Goal: Use online tool/utility

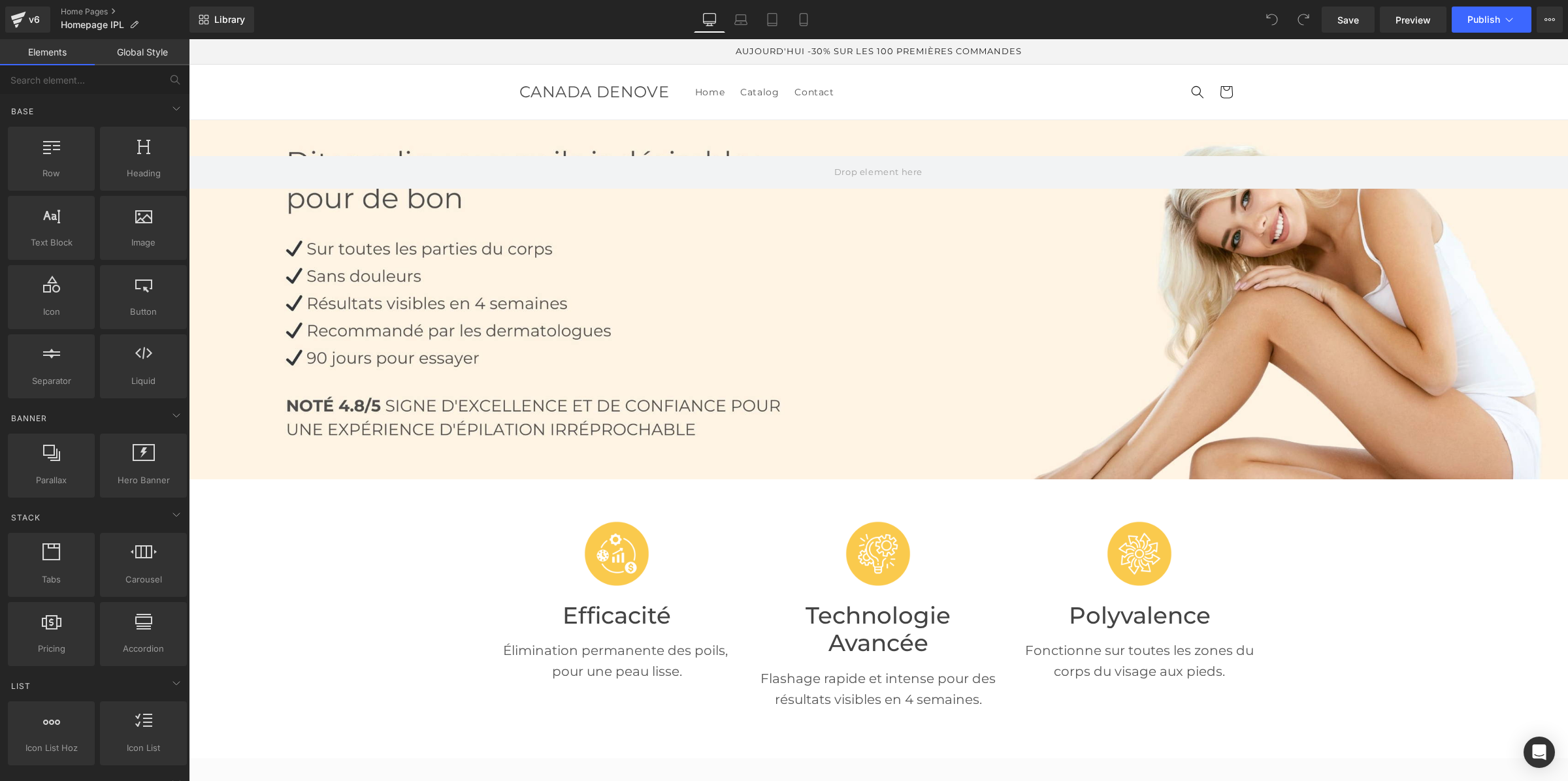
click at [114, 42] on link "Global Style" at bounding box center [142, 52] width 95 height 26
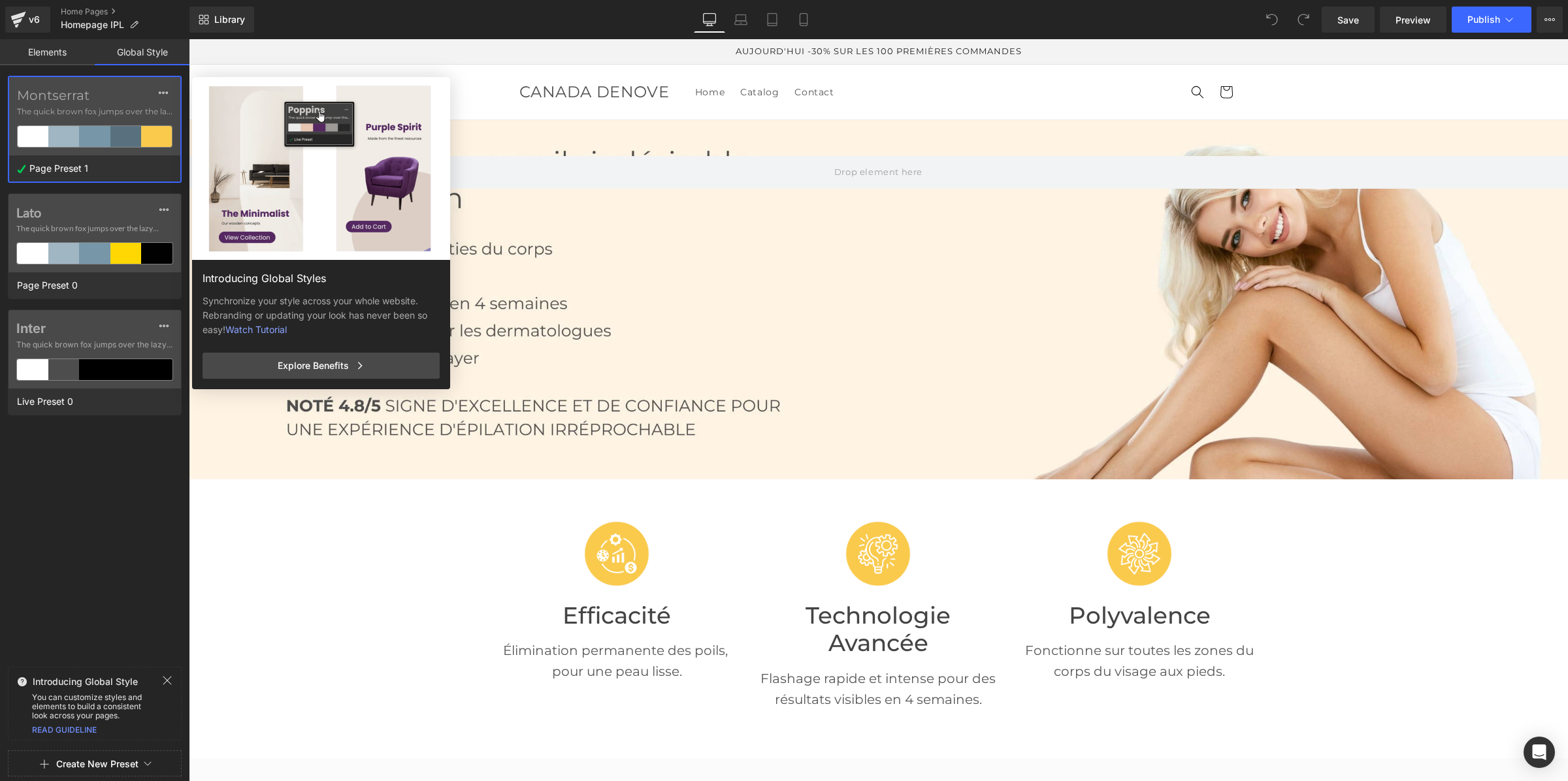
click at [178, 86] on div "Montserrat The quick brown fox jumps over the lazy..." at bounding box center [95, 116] width 171 height 78
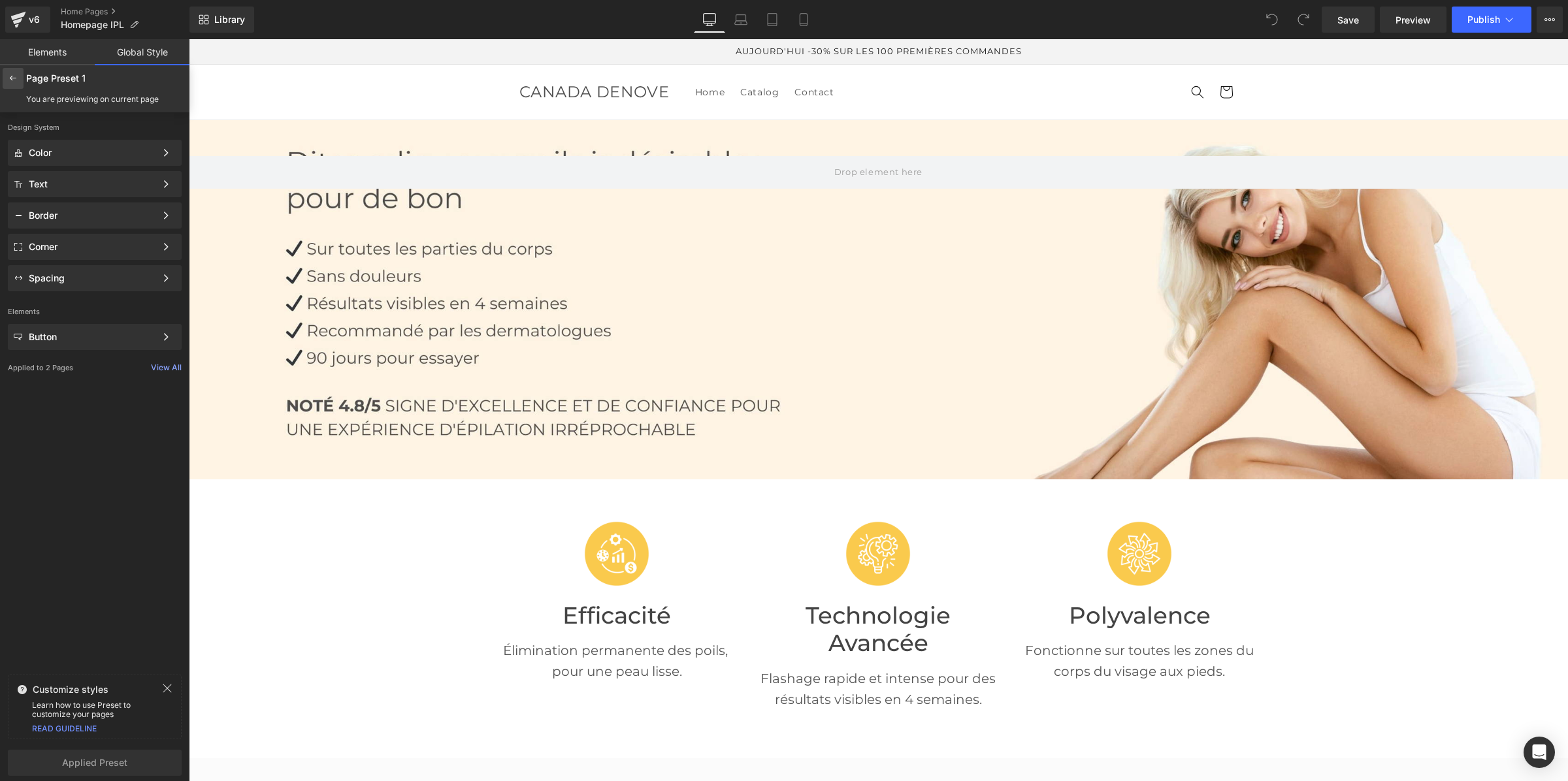
click at [9, 76] on icon at bounding box center [13, 78] width 11 height 11
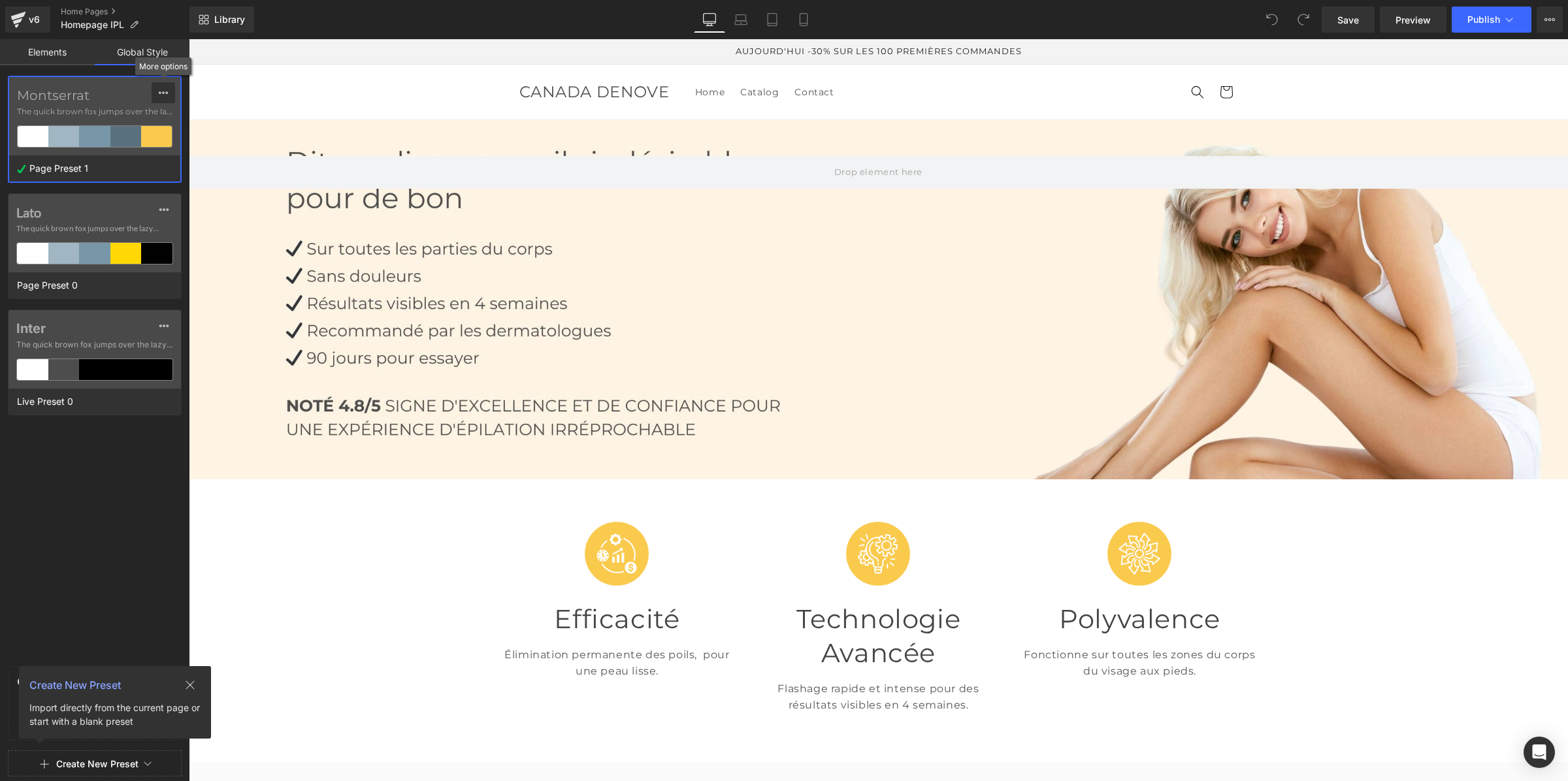
click at [165, 92] on icon at bounding box center [163, 93] width 11 height 11
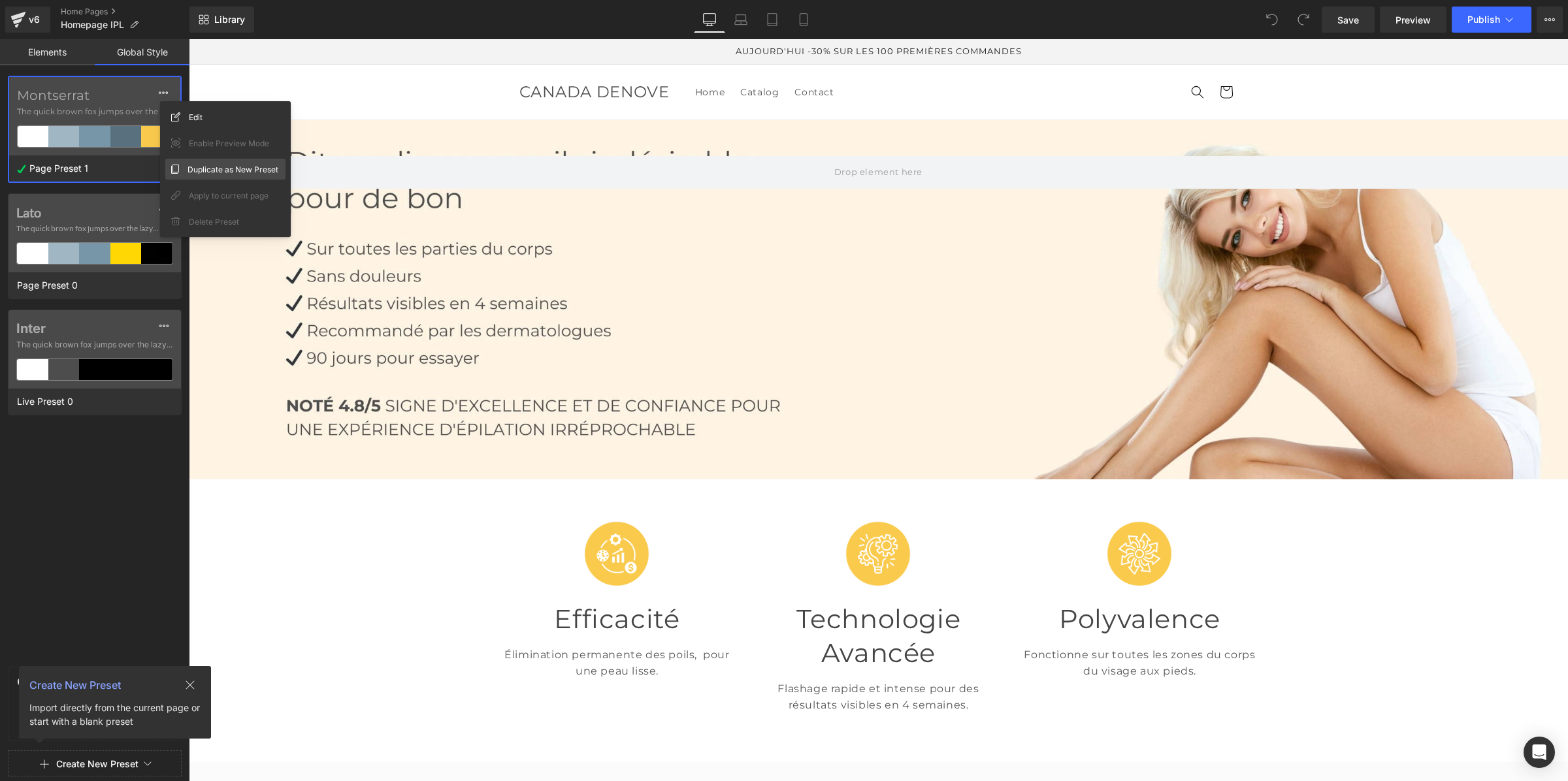
drag, startPoint x: 198, startPoint y: 168, endPoint x: 12, endPoint y: 127, distance: 190.5
click at [198, 168] on span "Duplicate as New Preset" at bounding box center [233, 169] width 91 height 14
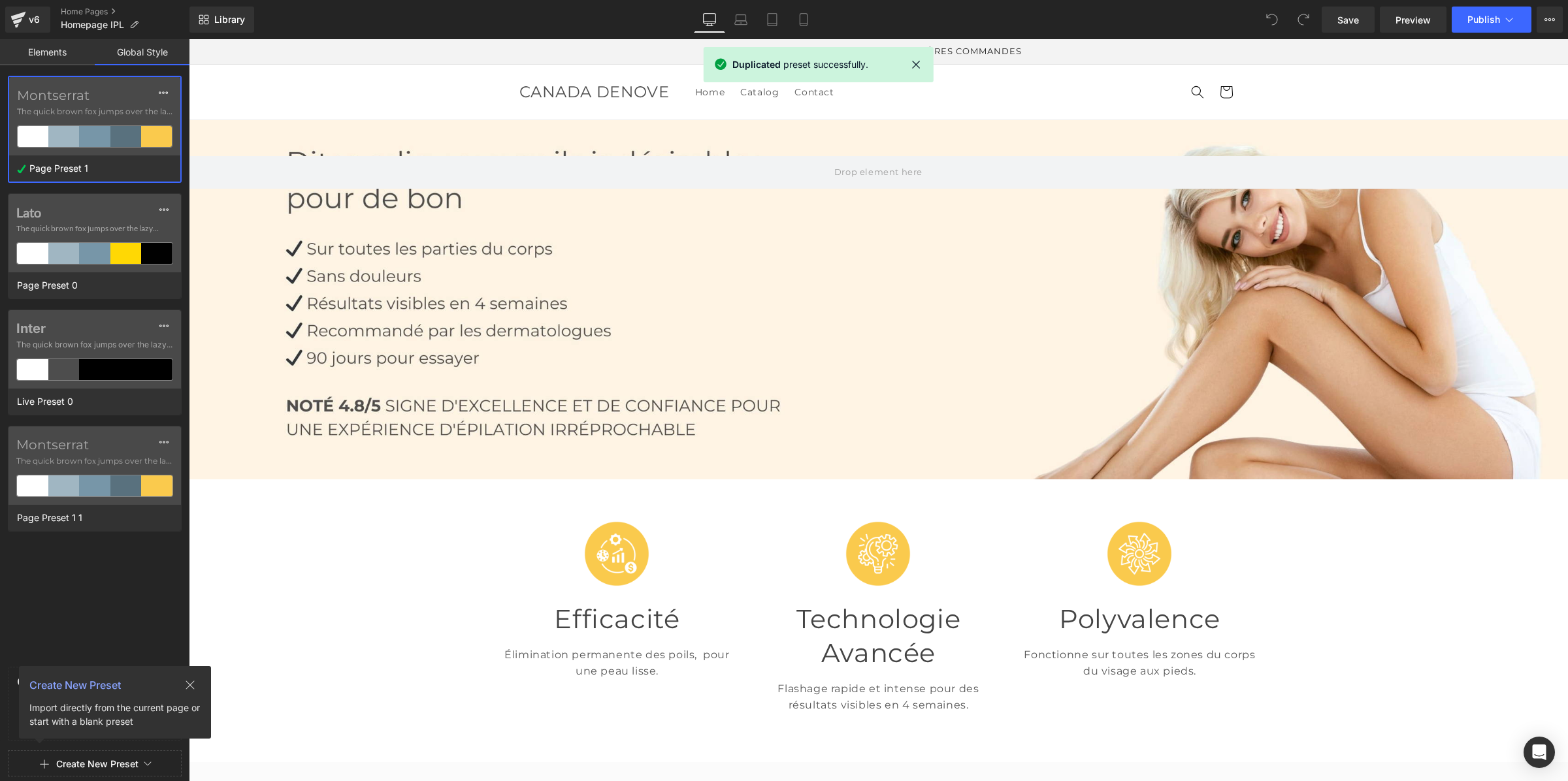
click at [70, 448] on label "Montserrat" at bounding box center [95, 445] width 157 height 16
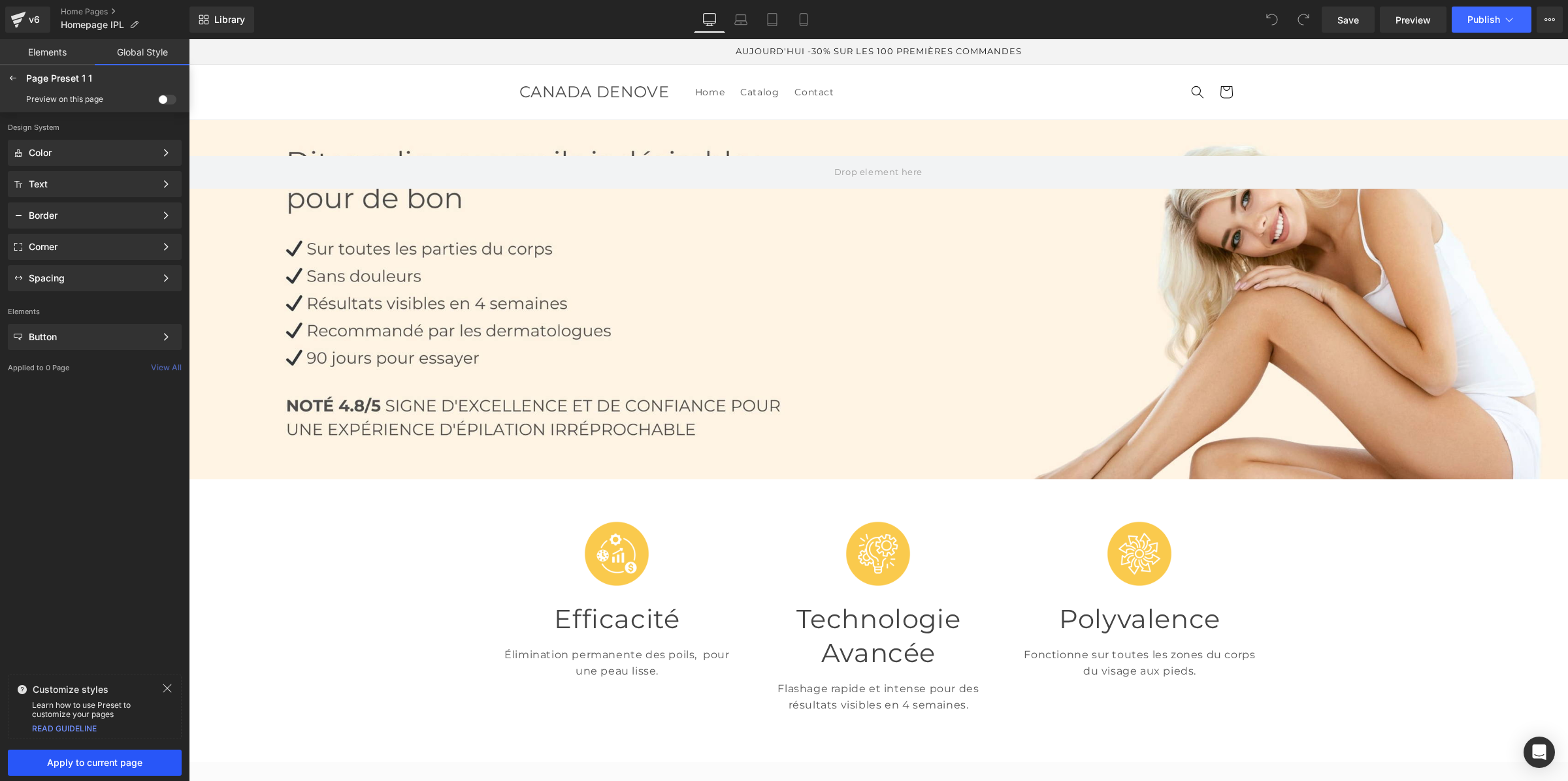
click at [58, 752] on button "Apply to current page" at bounding box center [95, 762] width 174 height 26
click at [58, 762] on div at bounding box center [94, 390] width 189 height 781
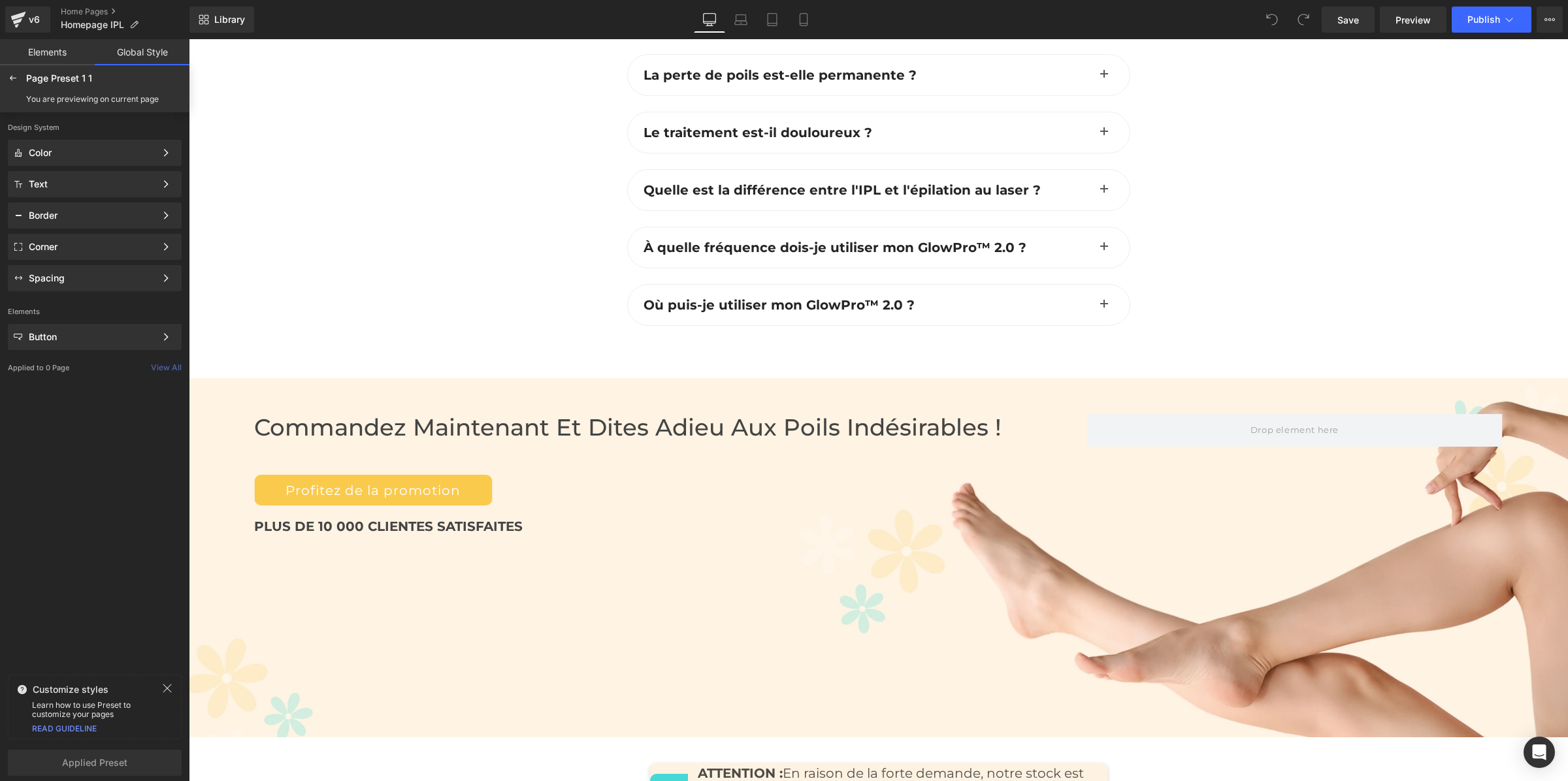
scroll to position [4792, 0]
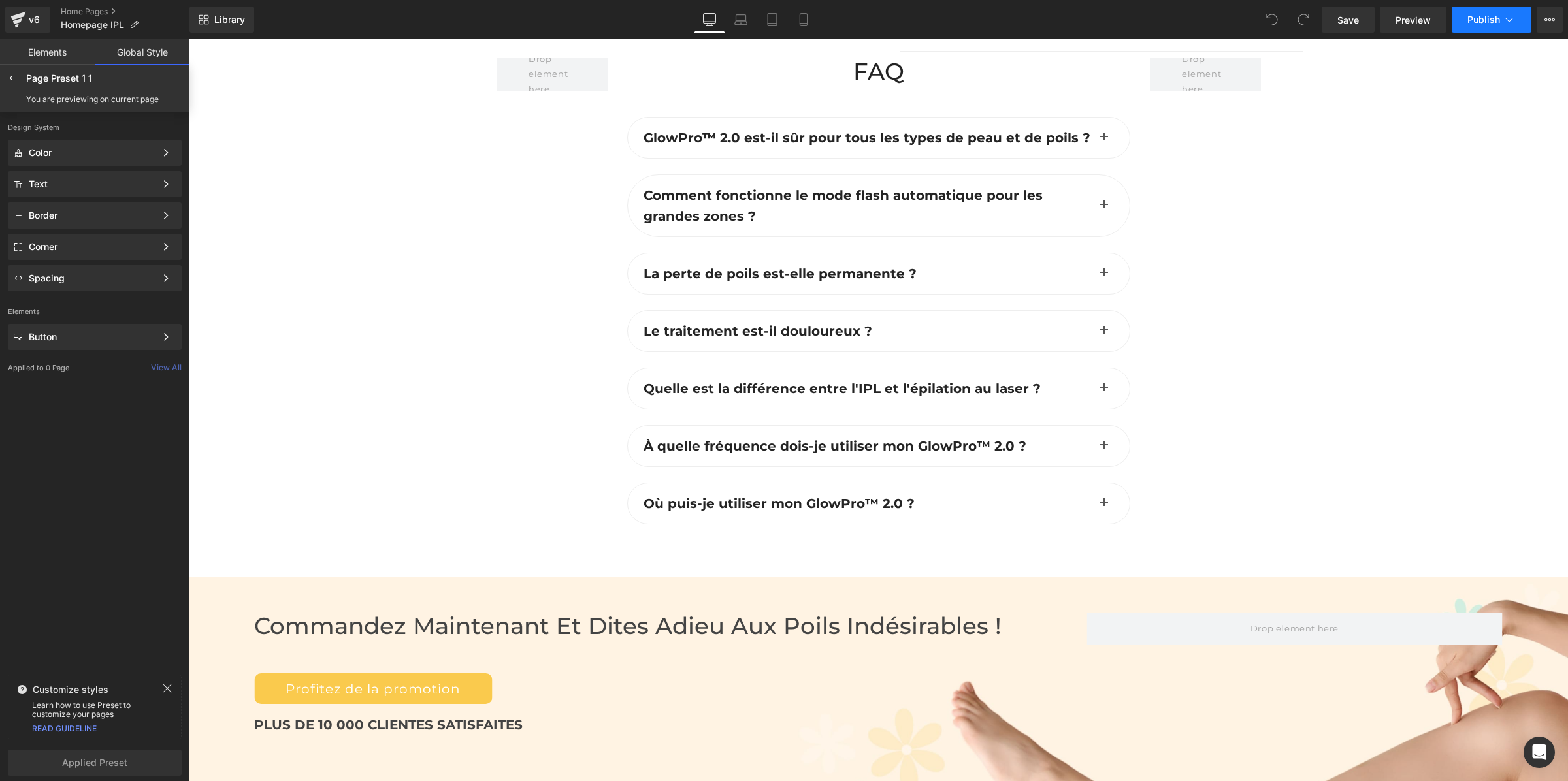
click at [1463, 19] on button "Publish" at bounding box center [1491, 19] width 80 height 26
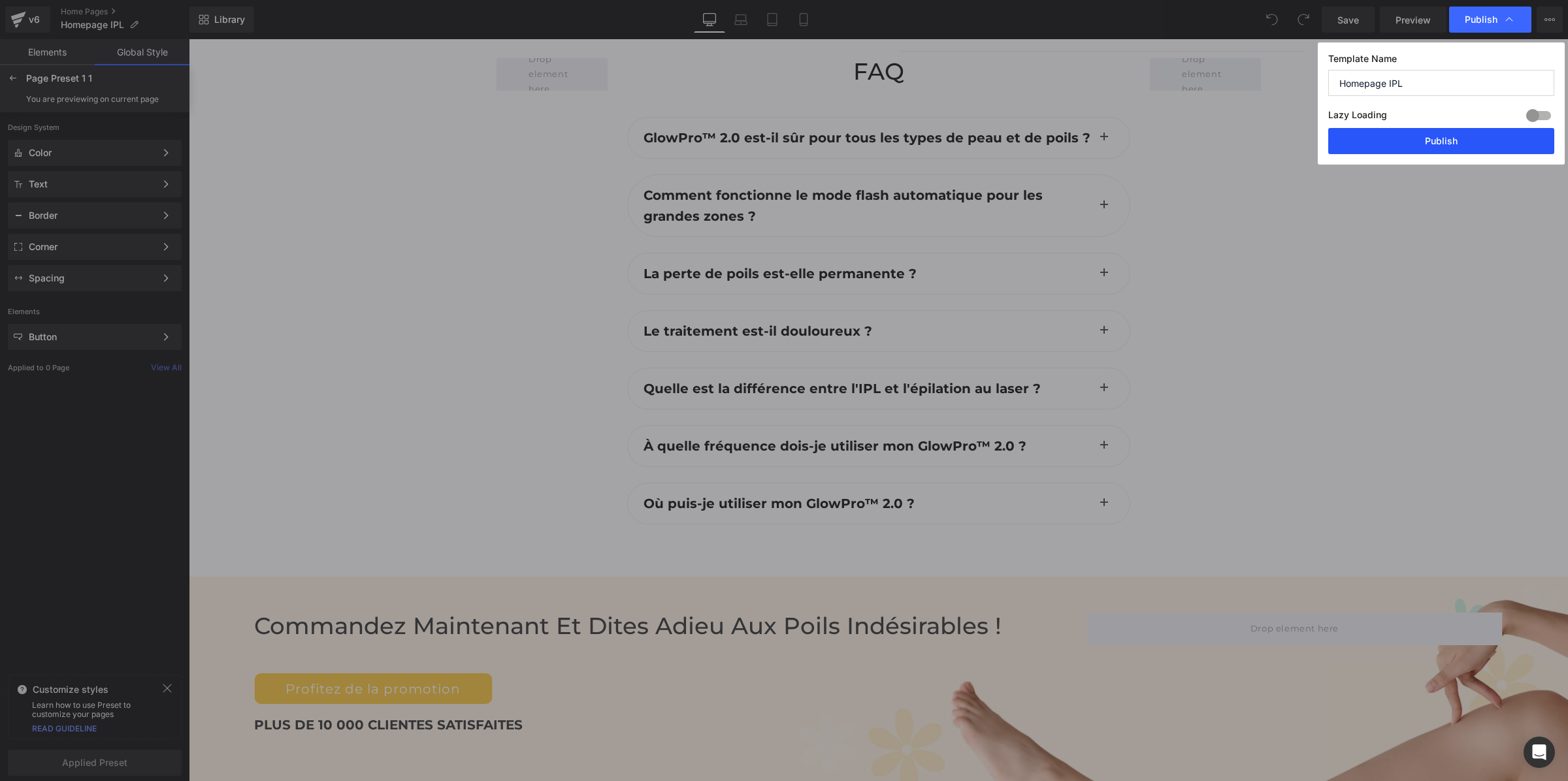
click at [1457, 139] on button "Publish" at bounding box center [1441, 141] width 226 height 26
